Goal: Complete application form

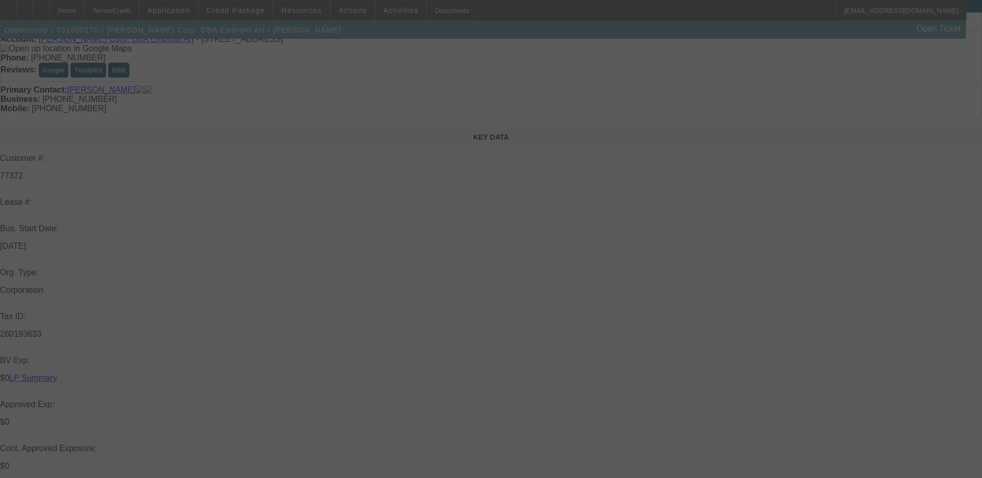
scroll to position [104, 0]
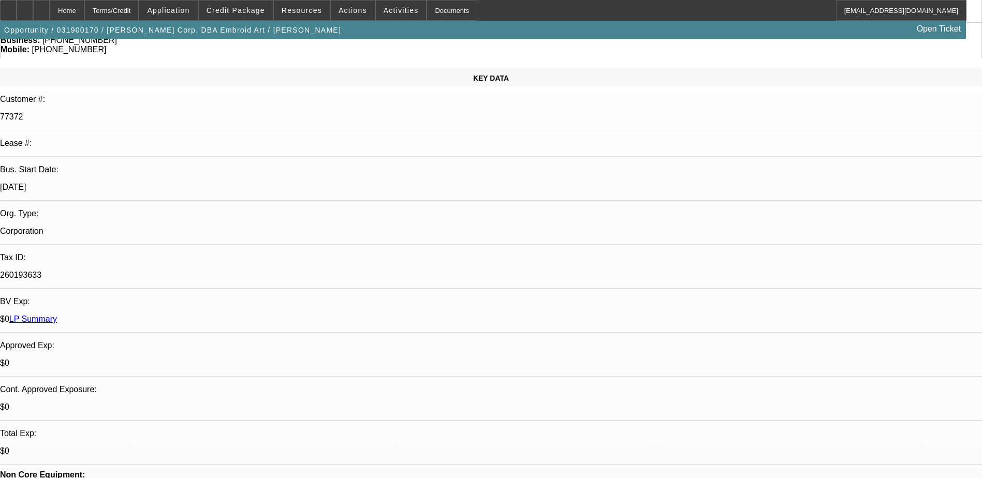
select select "0"
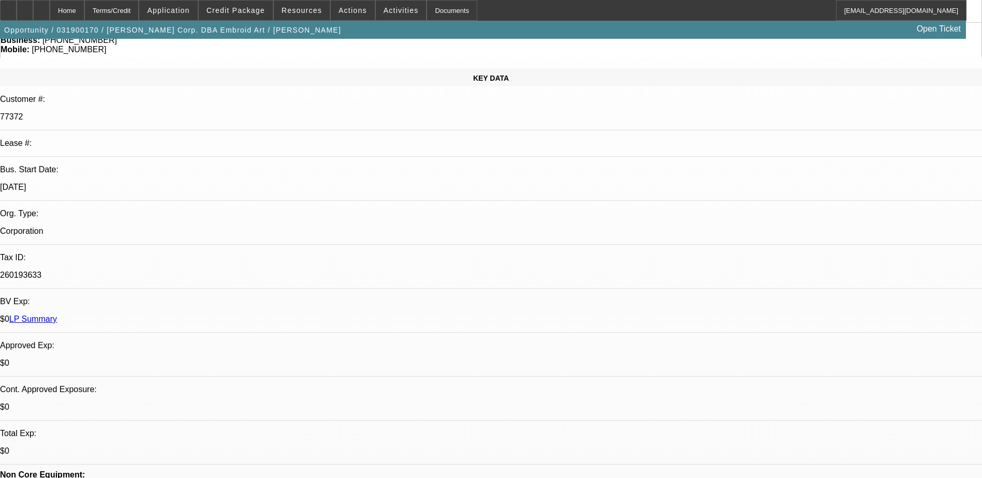
select select "0"
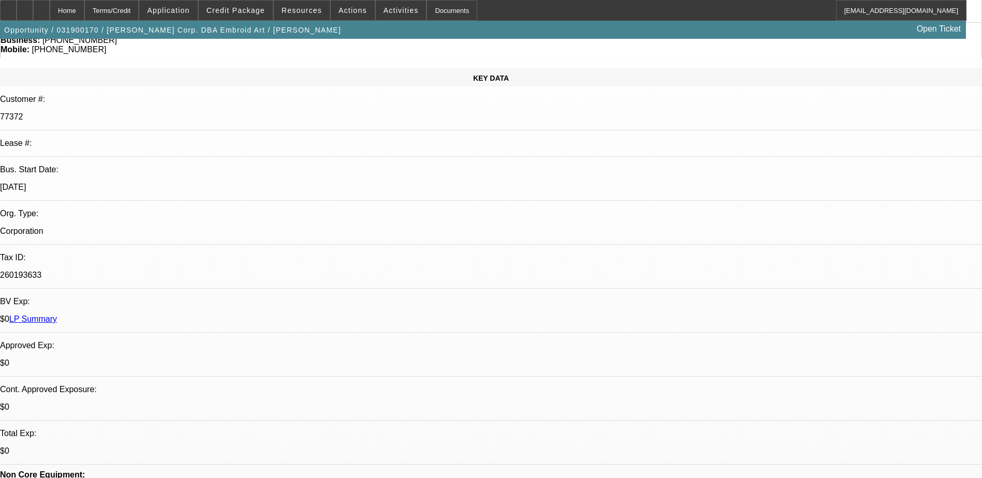
select select "0"
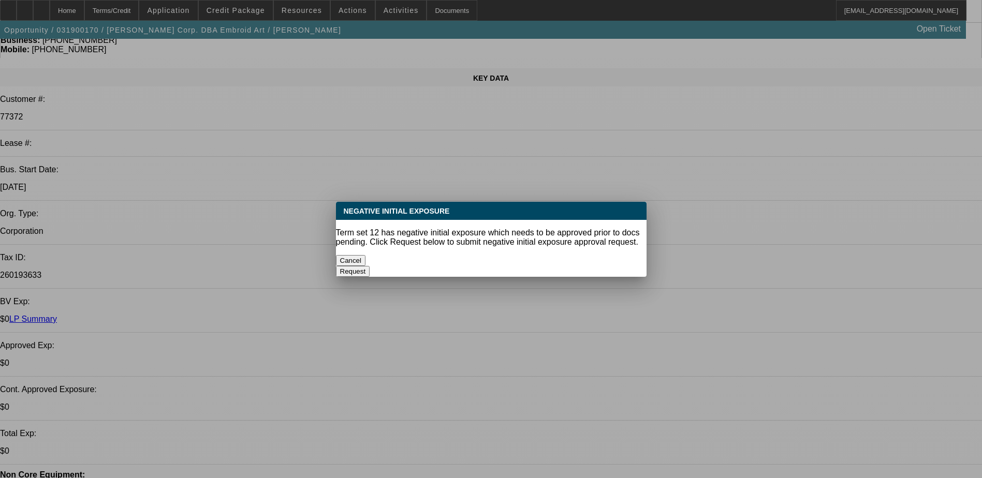
select select "1"
select select "6"
select select "1"
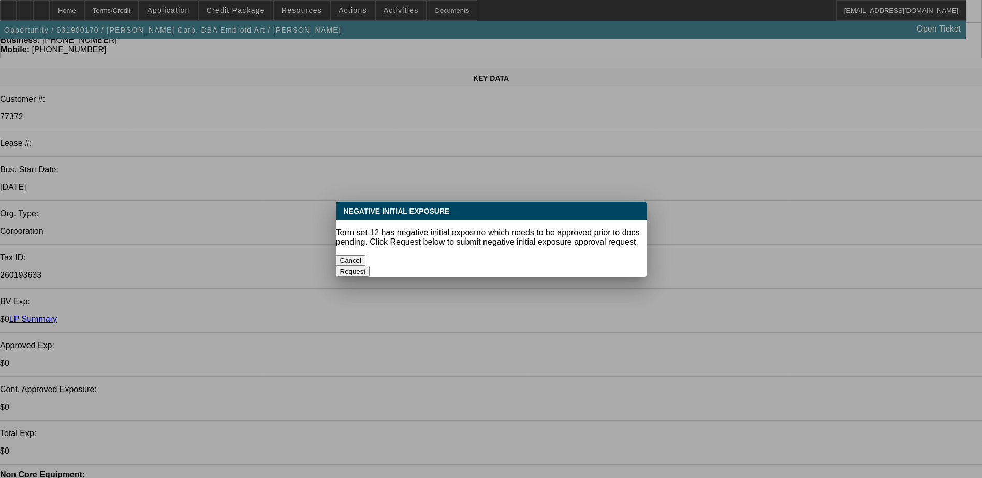
select select "6"
select select "1"
select select "6"
select select "1"
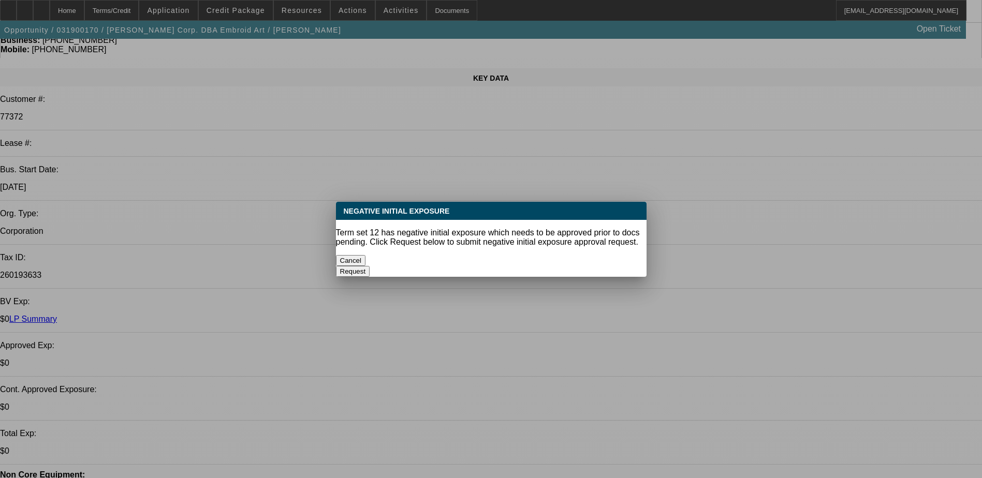
select select "1"
select select "6"
click at [366, 256] on button "Cancel" at bounding box center [351, 260] width 30 height 11
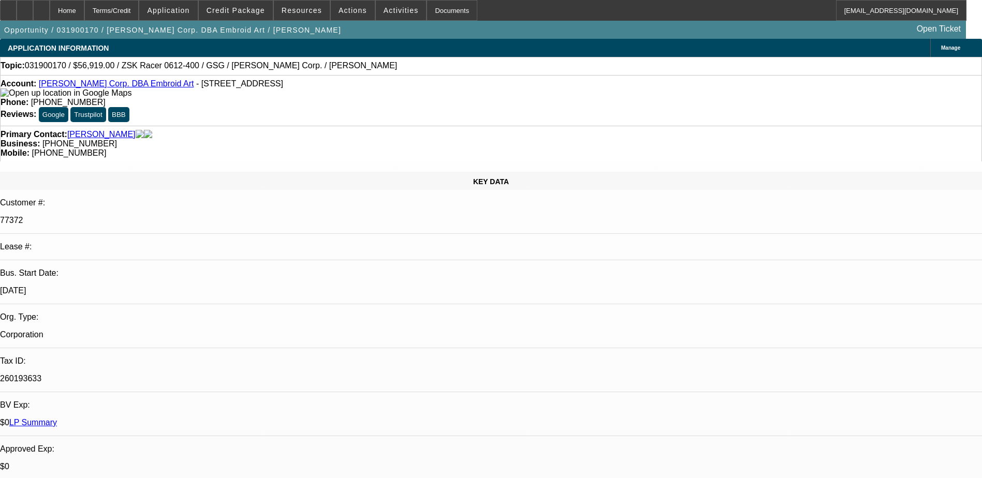
scroll to position [104, 0]
